Goal: Task Accomplishment & Management: Manage account settings

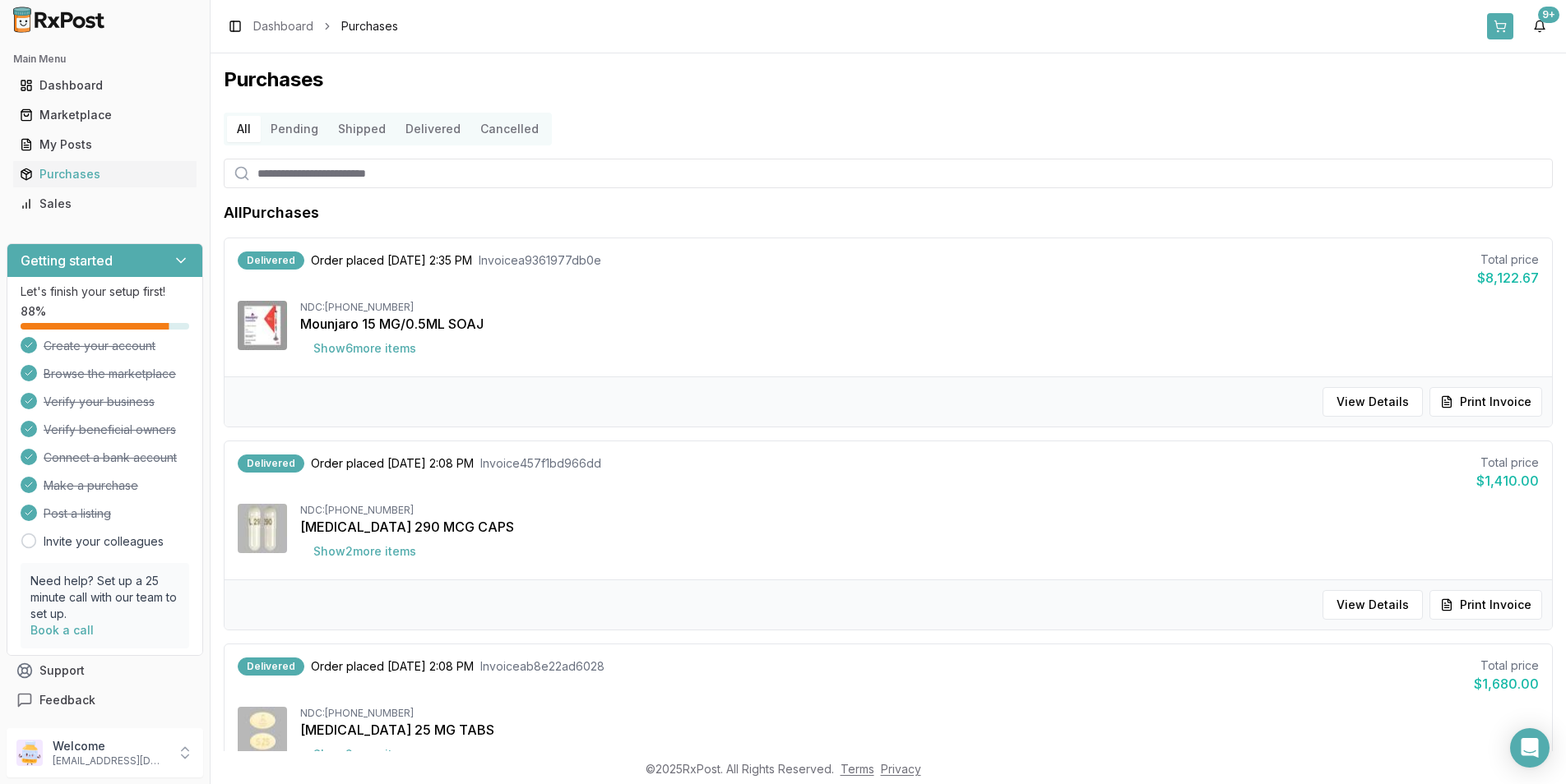
click at [1494, 21] on button at bounding box center [1500, 26] width 26 height 26
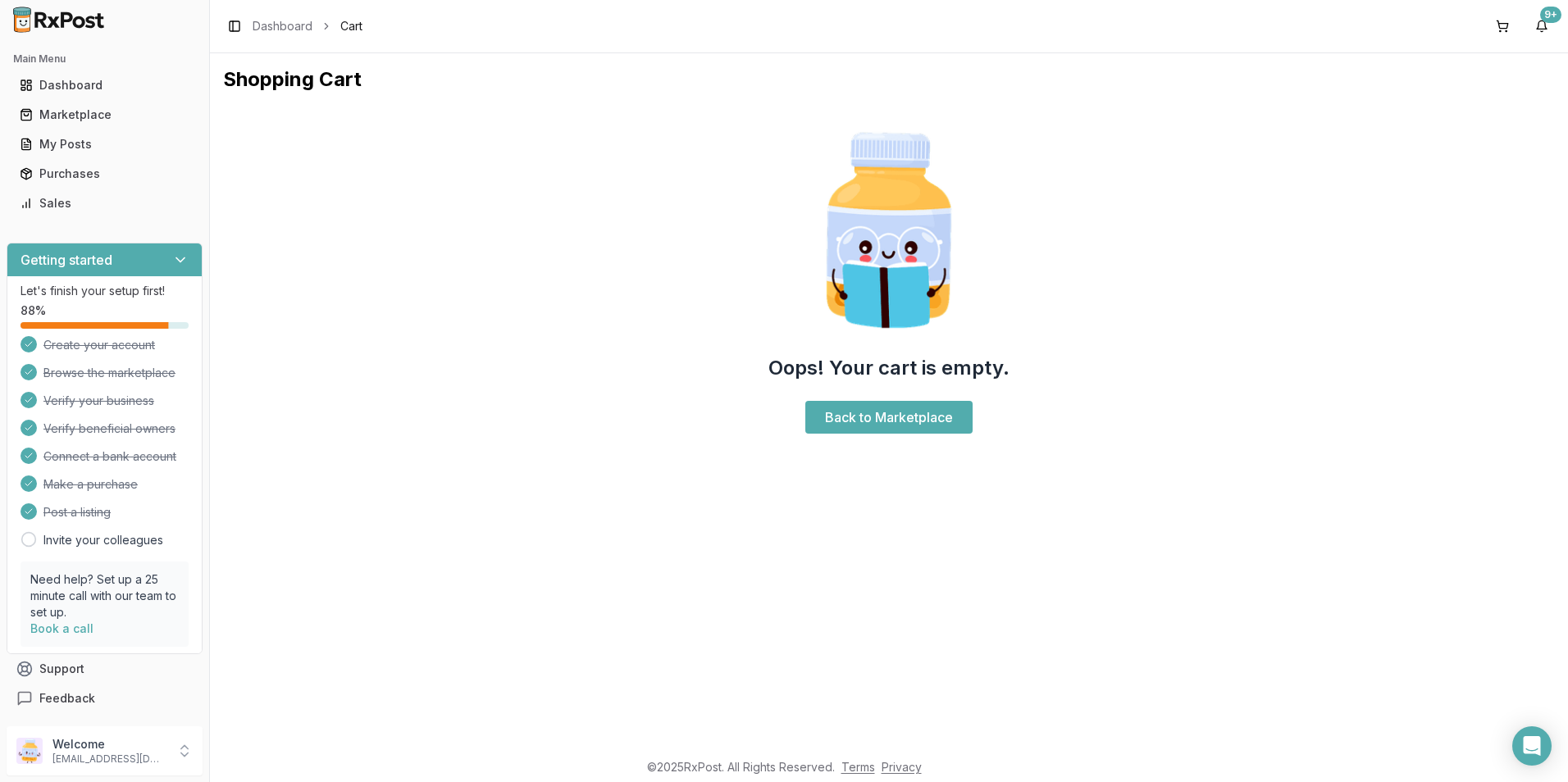
click at [66, 18] on img at bounding box center [59, 19] width 105 height 26
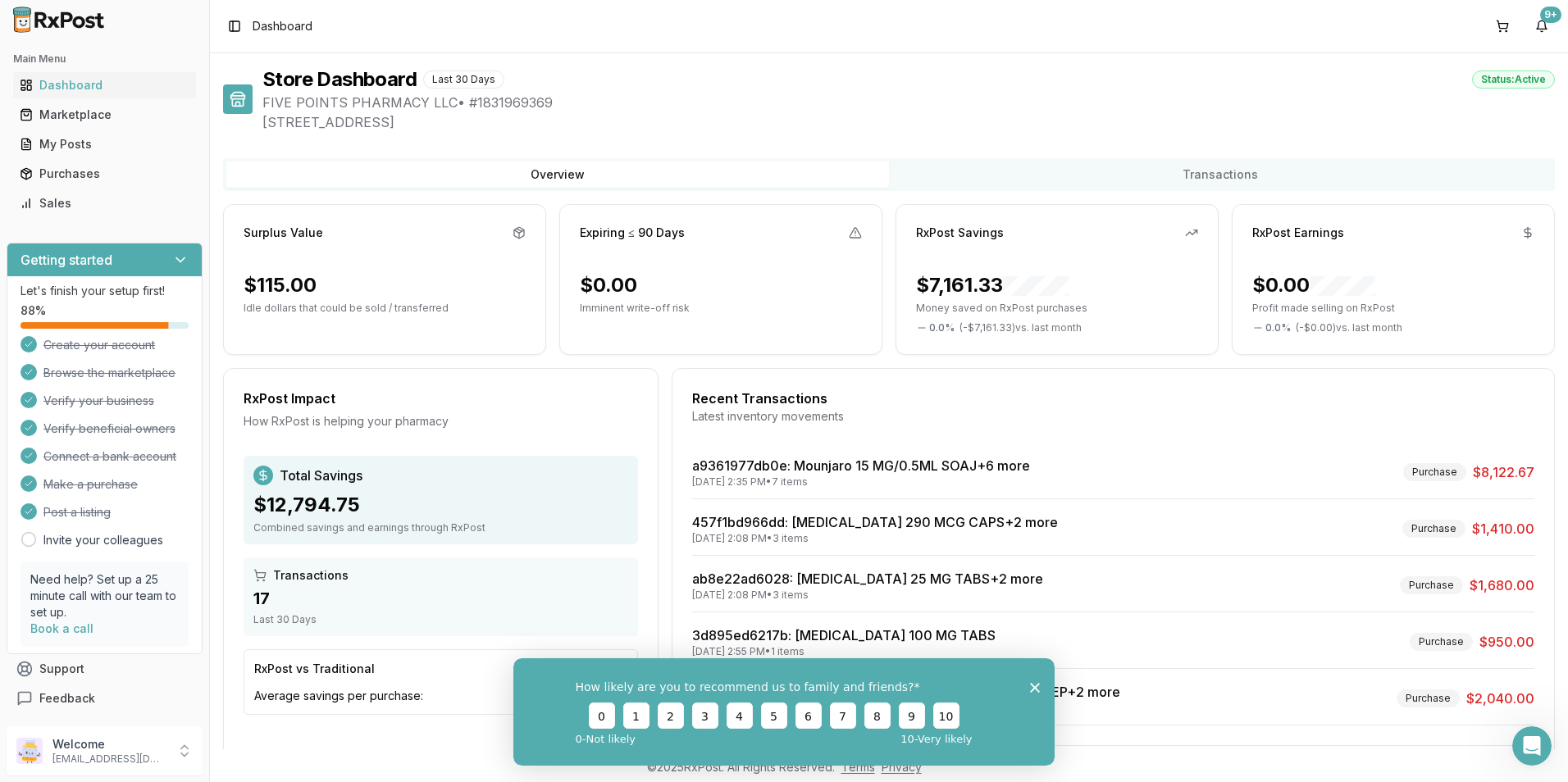
click at [1038, 689] on icon "Close survey" at bounding box center [1034, 687] width 10 height 10
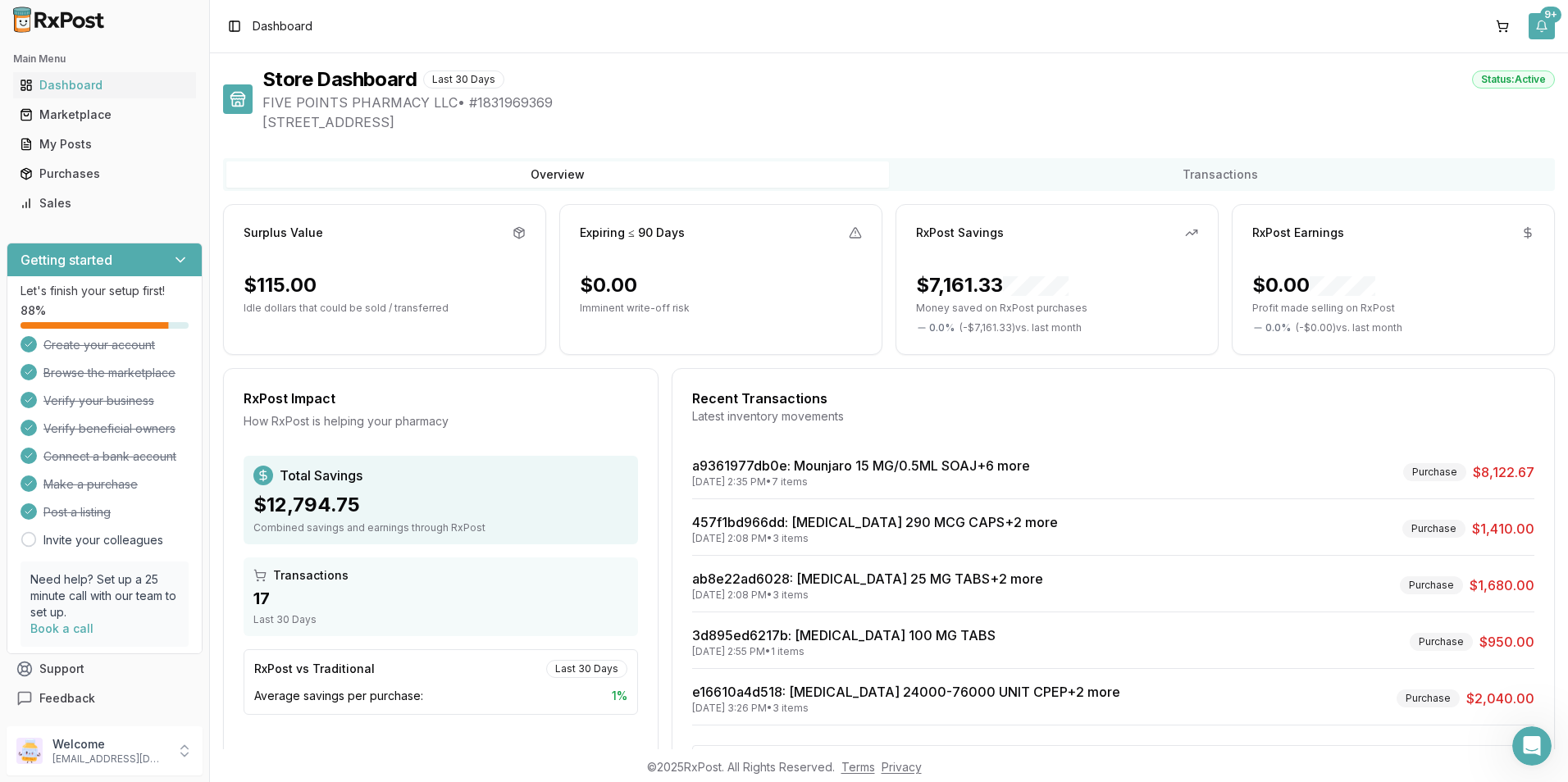
click at [1544, 23] on button "9+" at bounding box center [1541, 26] width 26 height 26
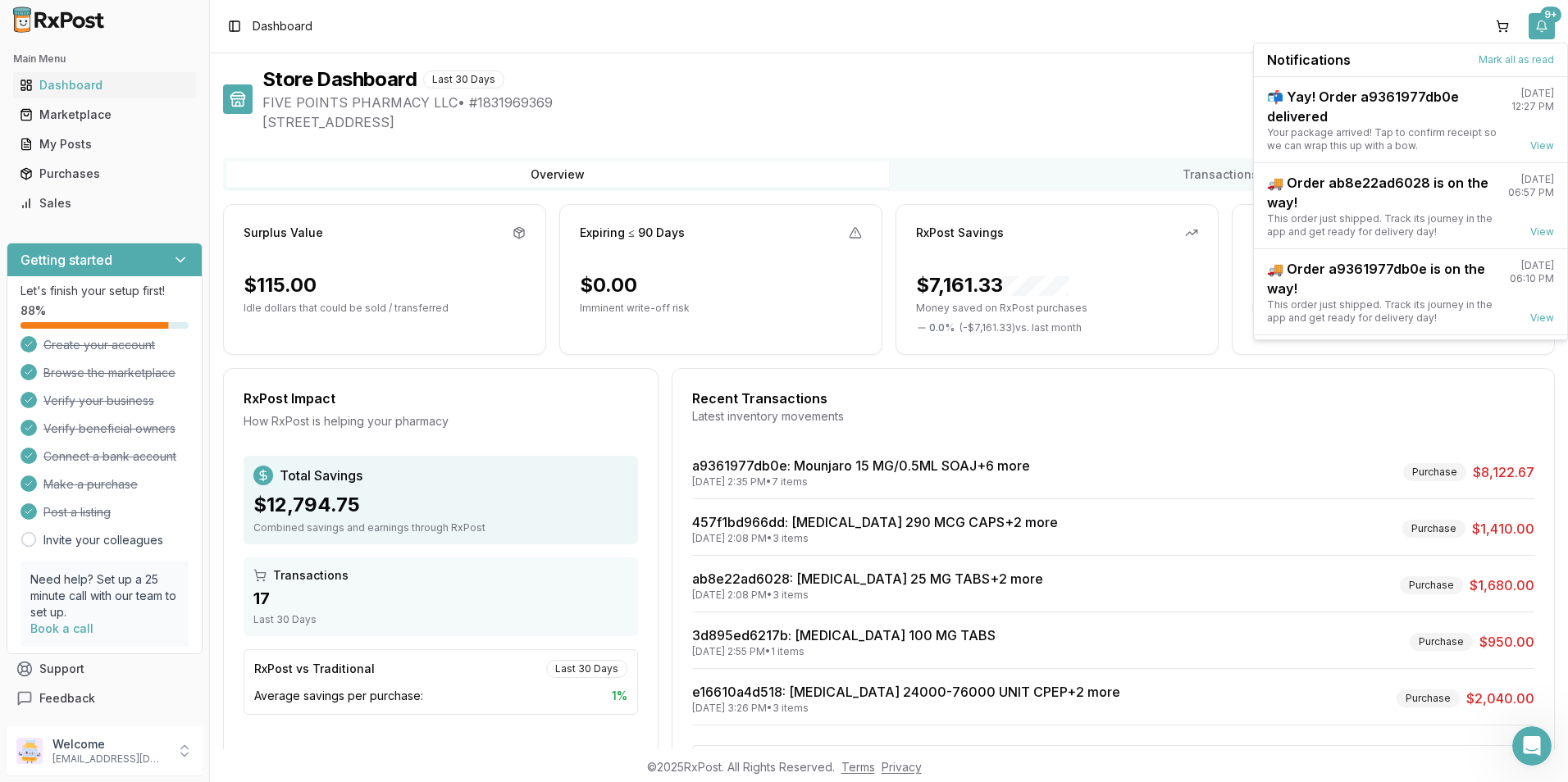
click at [1544, 23] on button "9+" at bounding box center [1541, 26] width 26 height 26
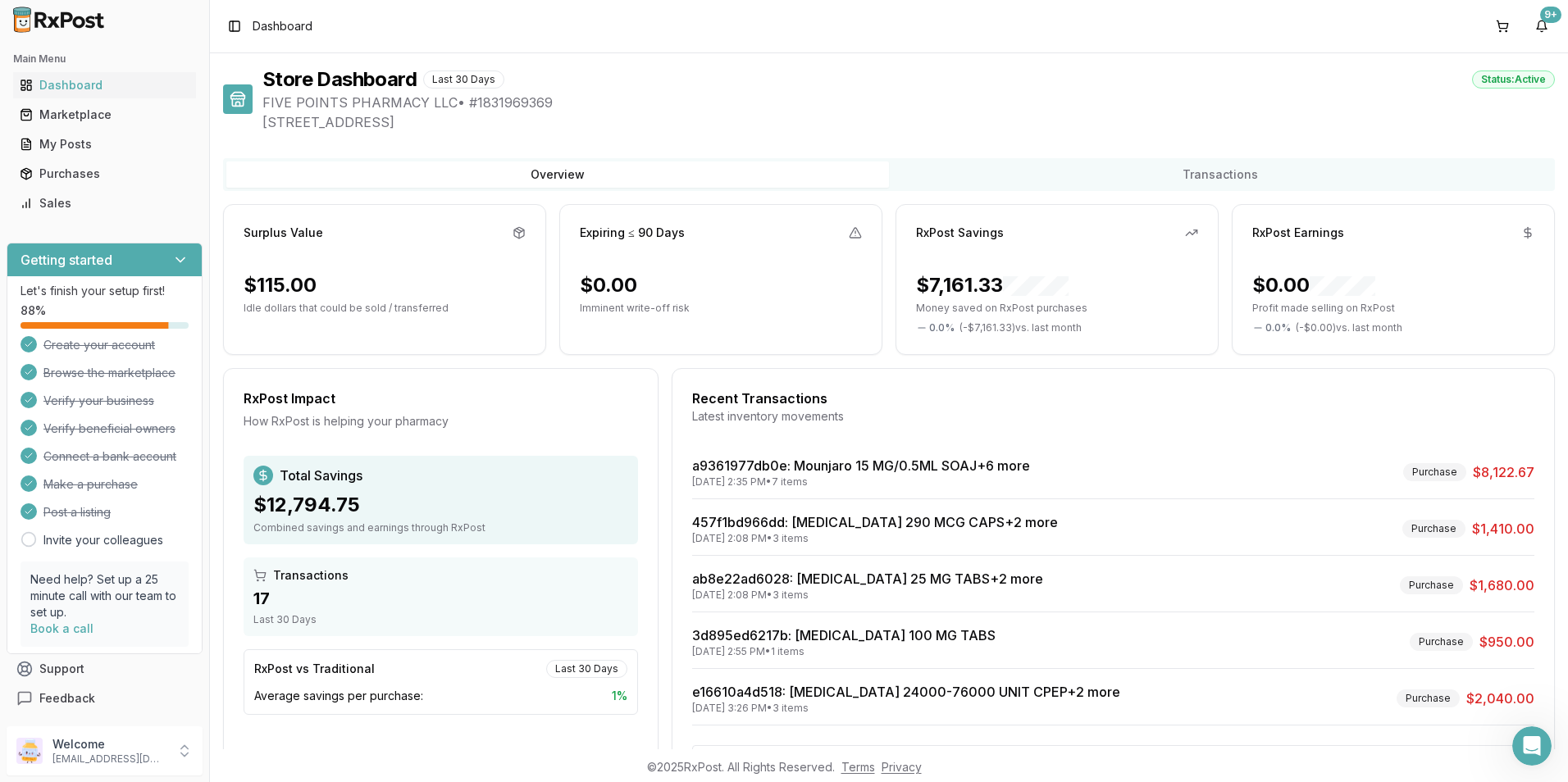
click at [34, 14] on img at bounding box center [59, 19] width 105 height 26
click at [47, 58] on h2 "Main Menu" at bounding box center [104, 59] width 183 height 14
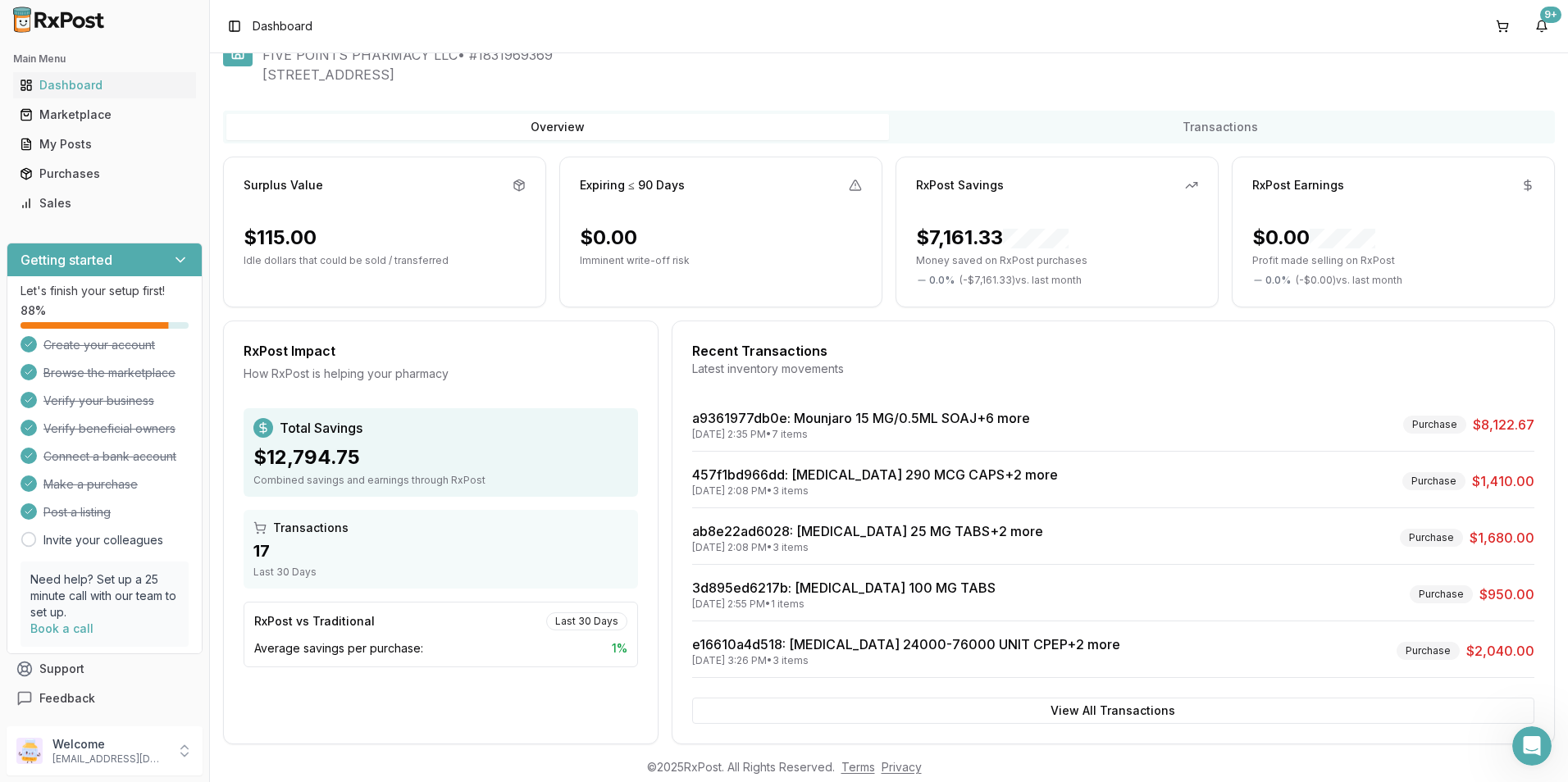
scroll to position [68, 0]
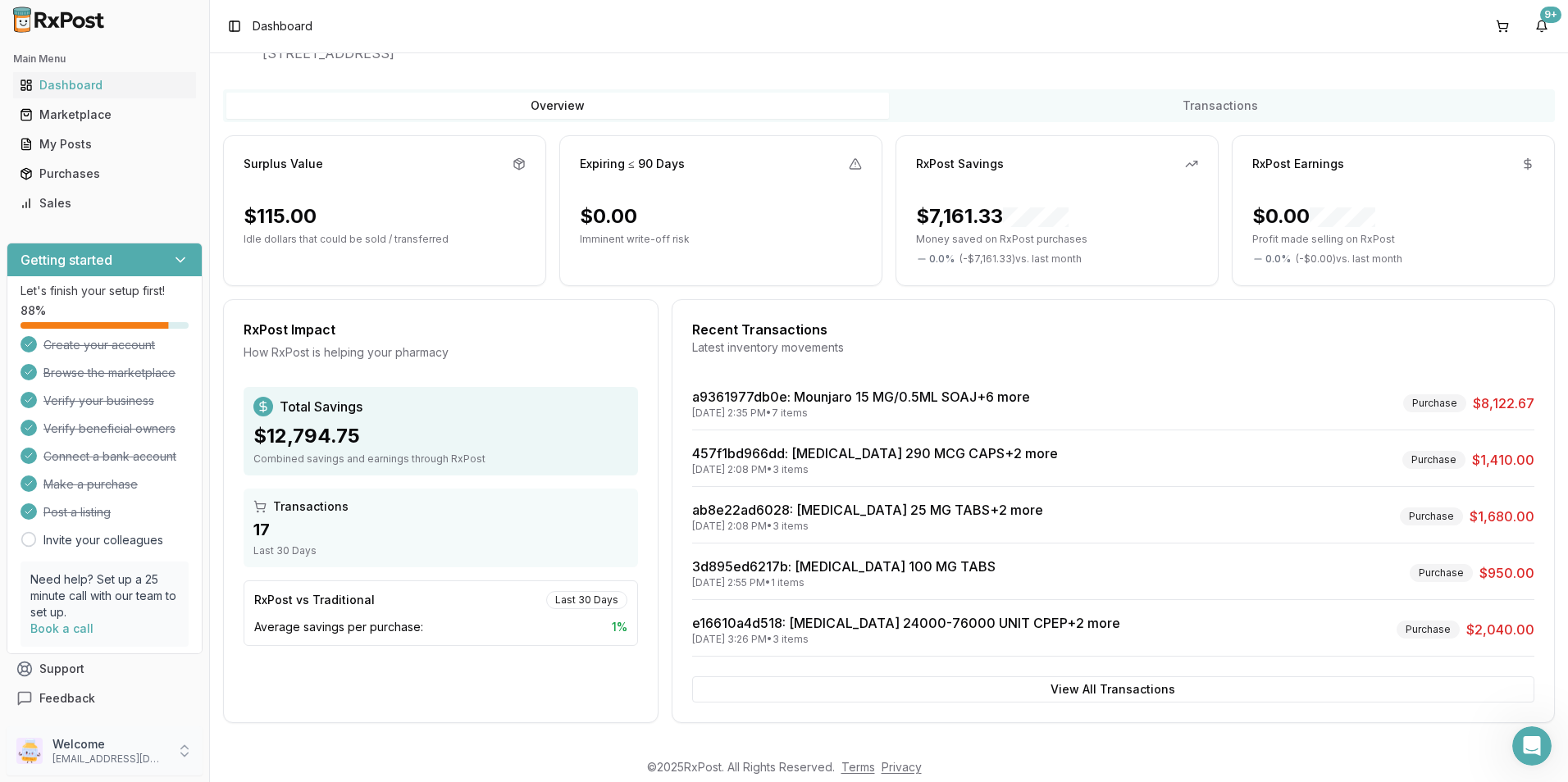
click at [129, 767] on div "Welcome fivepointspharmacy@aol.com" at bounding box center [104, 751] width 196 height 50
click at [256, 755] on span "Sign Out" at bounding box center [297, 755] width 156 height 16
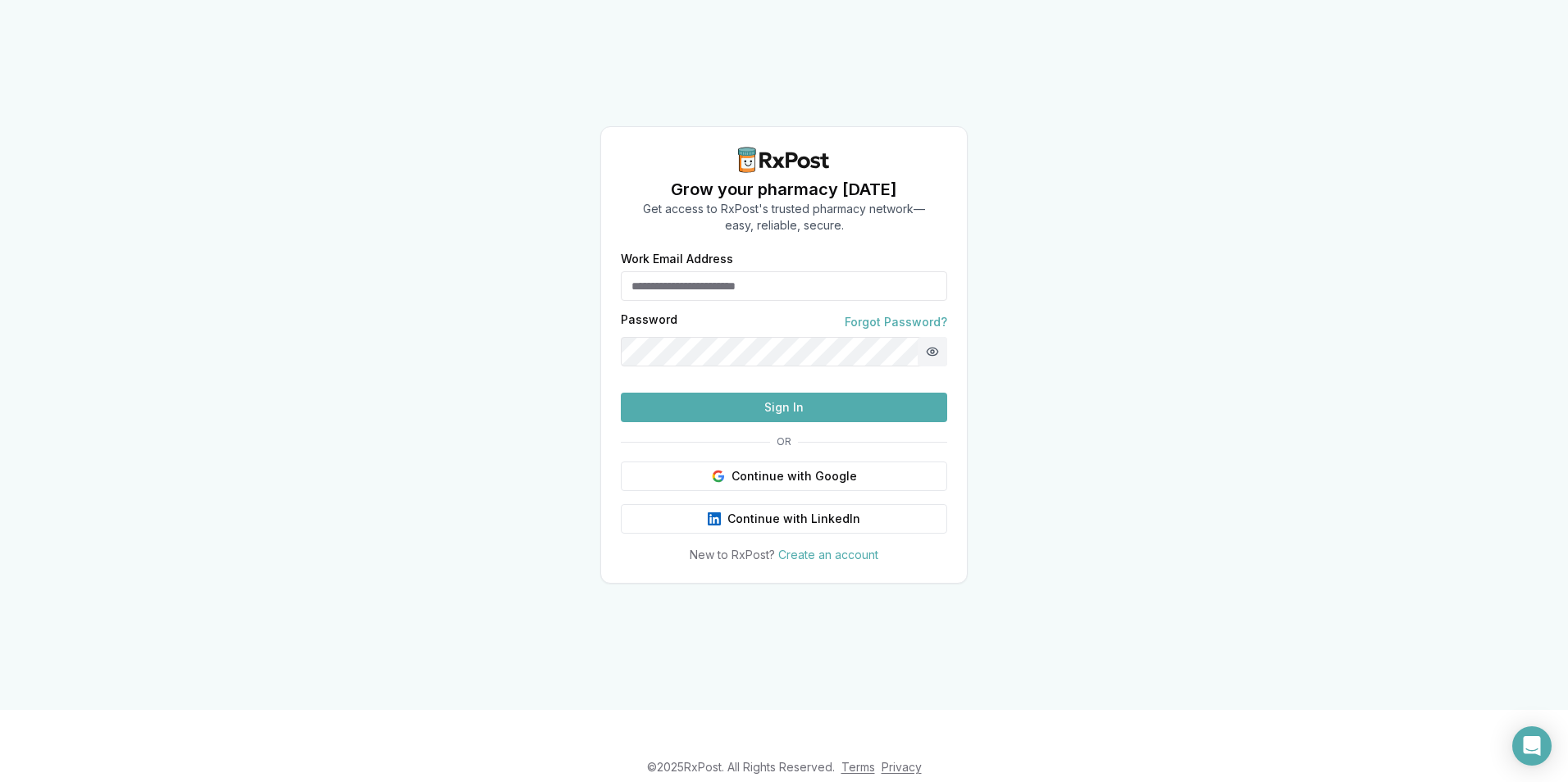
type input "**********"
click at [931, 337] on button "Show password" at bounding box center [932, 351] width 30 height 30
click at [775, 423] on button "Sign In" at bounding box center [784, 407] width 326 height 30
